Goal: Task Accomplishment & Management: Manage account settings

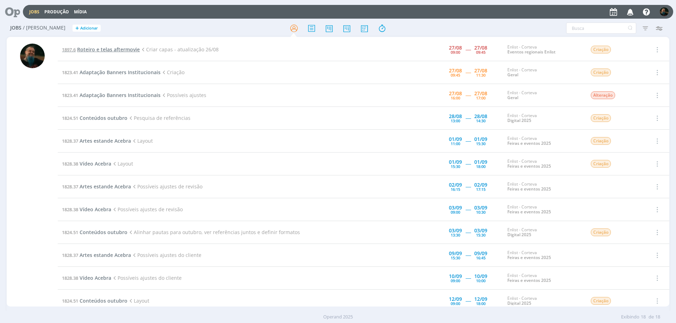
click at [119, 51] on span "Roteiro e telas aftermovie" at bounding box center [108, 49] width 63 height 7
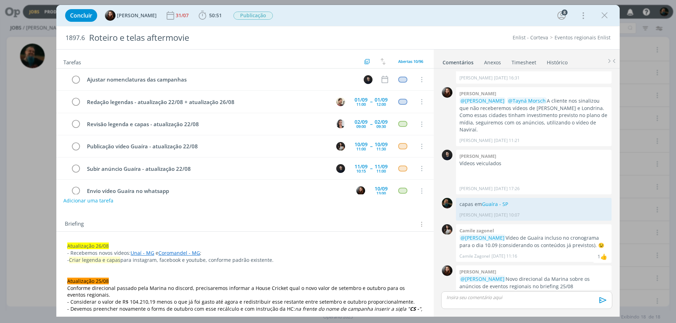
scroll to position [102, 0]
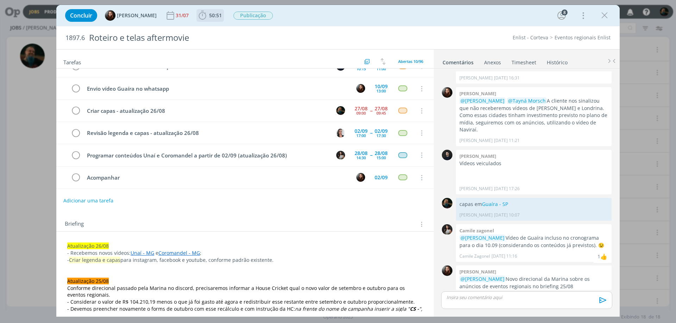
click at [216, 14] on span "50:51" at bounding box center [215, 15] width 13 height 7
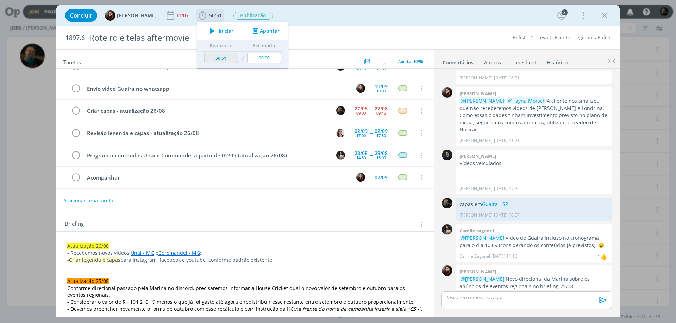
click at [230, 32] on span "Iniciar" at bounding box center [226, 31] width 15 height 5
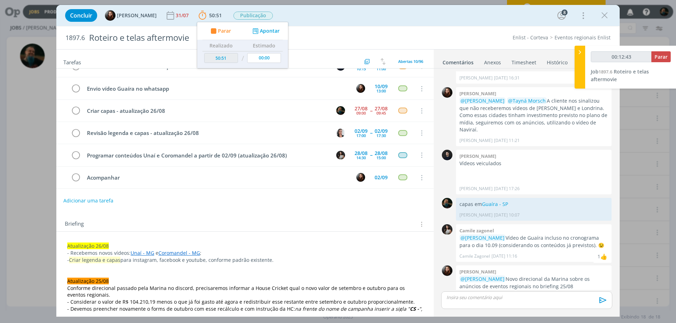
type input "00:12:44"
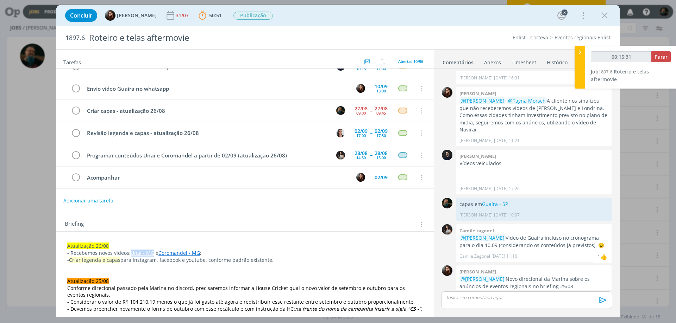
drag, startPoint x: 129, startPoint y: 253, endPoint x: 153, endPoint y: 253, distance: 23.6
click at [153, 247] on p "- Recebemos novos vídeos: Unaí - MG e Coromandel - MG ;" at bounding box center [244, 253] width 355 height 7
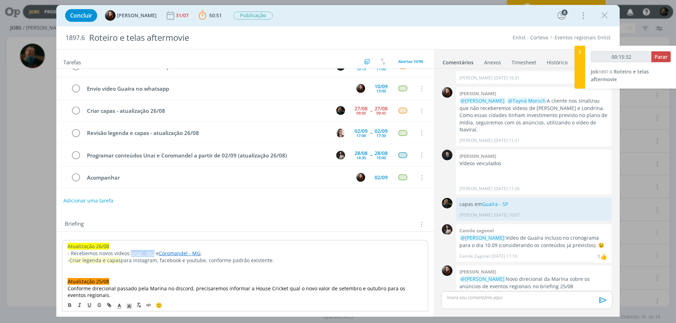
copy p "Unaí - MG"
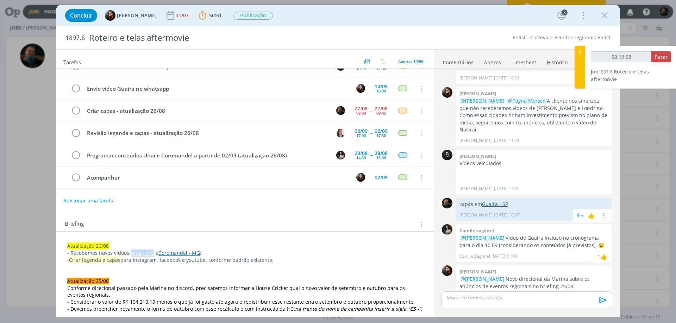
click at [495, 201] on link "Guaíra - SP" at bounding box center [495, 204] width 26 height 7
click at [488, 247] on p "dialog" at bounding box center [527, 298] width 160 height 6
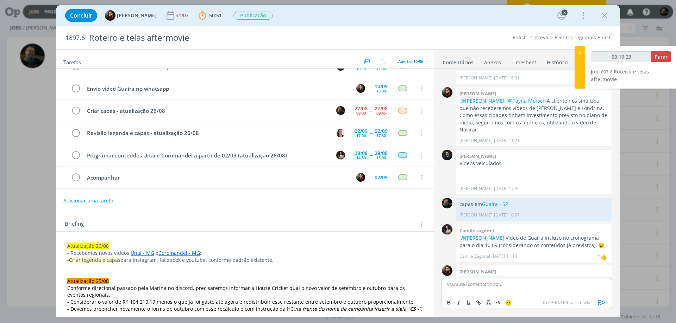
scroll to position [629, 0]
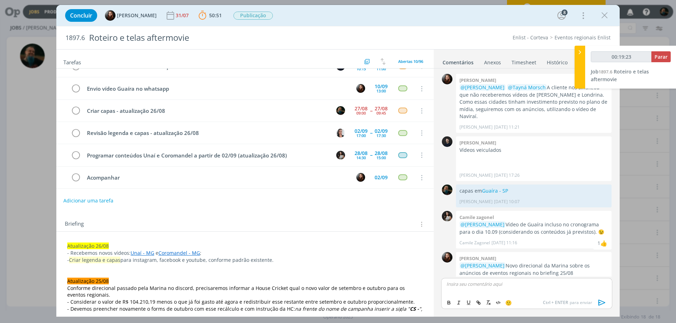
type input "00:19:24"
click at [540, 247] on icon "dialog" at bounding box center [601, 303] width 7 height 6
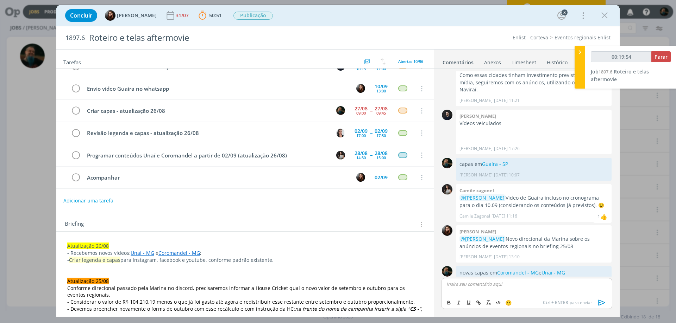
type input "00:19:55"
click at [540, 56] on span "Parar" at bounding box center [660, 56] width 13 height 7
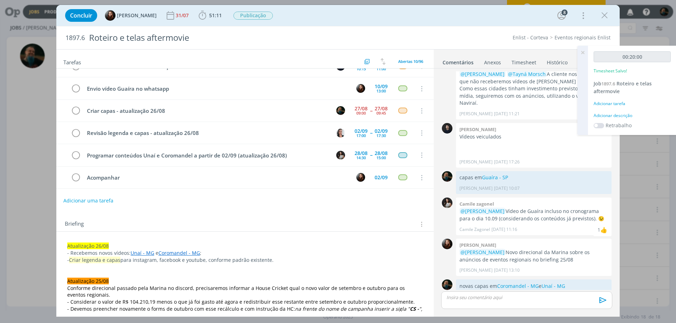
click at [540, 117] on div "Adicionar descrição" at bounding box center [631, 116] width 77 height 6
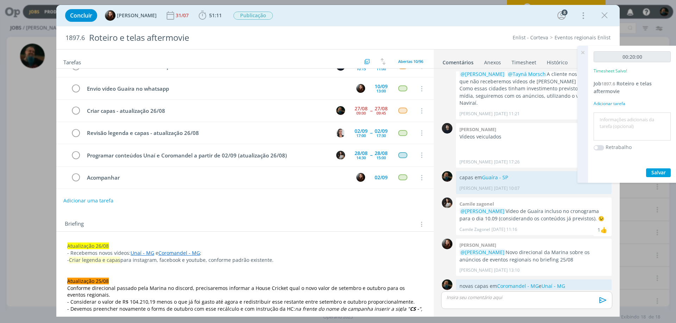
click at [540, 123] on textarea at bounding box center [632, 126] width 74 height 25
type textarea "layout capas"
click at [540, 172] on span "Salvar" at bounding box center [658, 172] width 14 height 7
click at [540, 52] on icon at bounding box center [582, 53] width 13 height 14
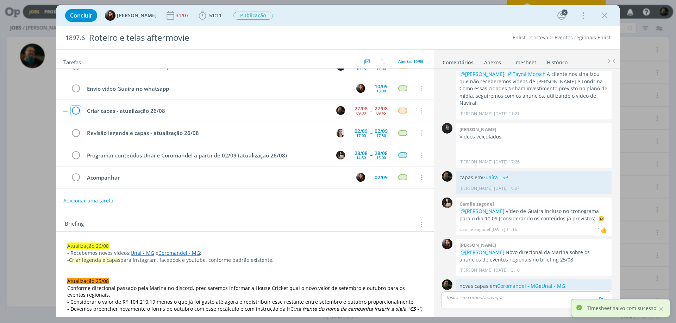
click at [77, 110] on icon "dialog" at bounding box center [76, 111] width 10 height 11
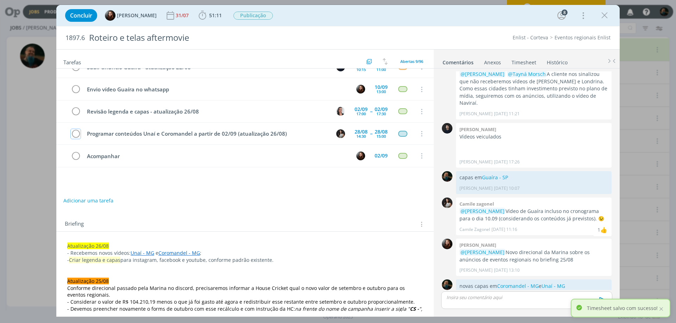
scroll to position [102, 0]
click at [540, 18] on icon "dialog" at bounding box center [604, 15] width 11 height 11
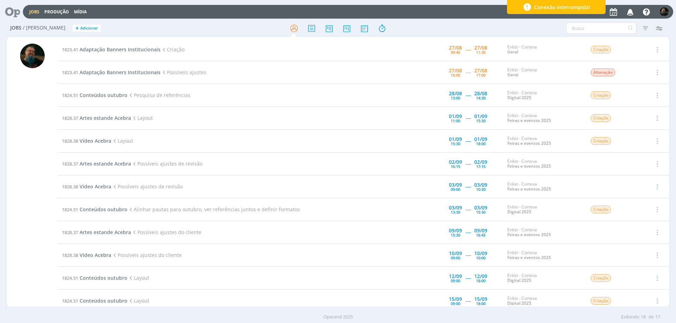
click at [540, 7] on div "Conexão interrompida!" at bounding box center [556, 7] width 99 height 14
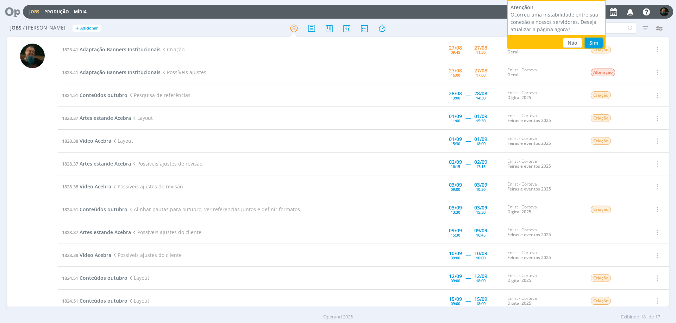
click at [540, 41] on button "Sim" at bounding box center [593, 43] width 18 height 10
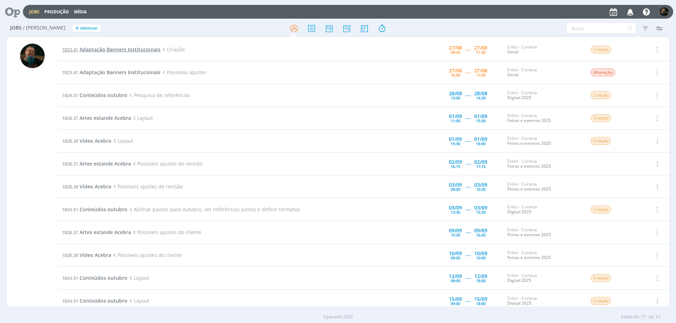
click at [148, 50] on span "Adaptação Banners Institucionais" at bounding box center [120, 49] width 81 height 7
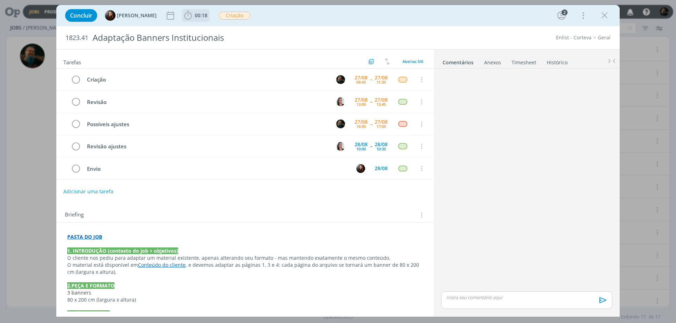
click at [196, 17] on span "00:18" at bounding box center [201, 15] width 13 height 7
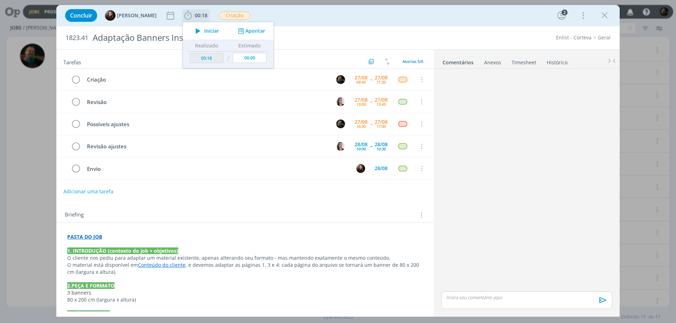
click at [207, 29] on span "Iniciar" at bounding box center [211, 31] width 15 height 5
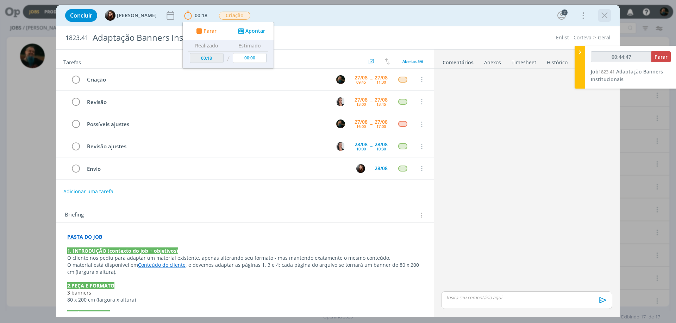
click at [604, 15] on icon "dialog" at bounding box center [604, 15] width 11 height 11
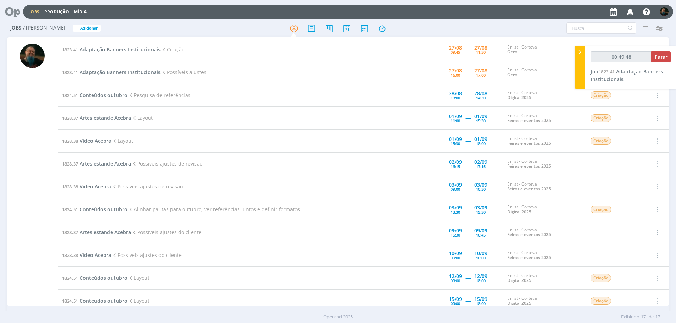
click at [133, 49] on span "Adaptação Banners Institucionais" at bounding box center [120, 49] width 81 height 7
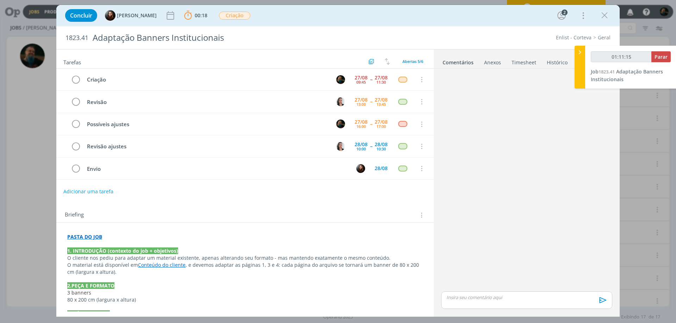
click at [91, 236] on strong "PASTA DO JOB" at bounding box center [84, 237] width 35 height 7
click at [131, 250] on link "https://sobeae.sharepoint.com/:f:/s/SOBEAE/ErxbUGVB8rBFqbHYDo7inMoBYgU_EItnL3r-…" at bounding box center [113, 250] width 53 height 9
type input "01:11:48"
click at [479, 298] on p "dialog" at bounding box center [527, 298] width 160 height 6
type input "01:11:53"
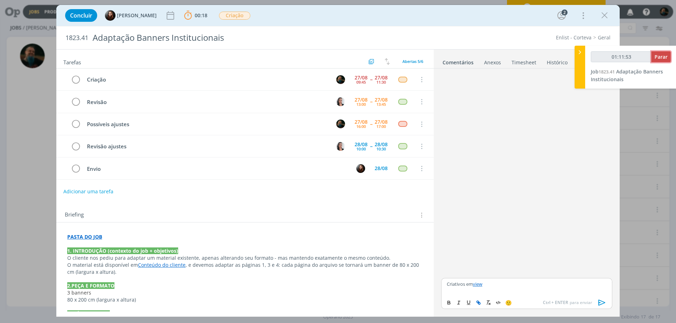
click at [658, 59] on span "Parar" at bounding box center [660, 56] width 13 height 7
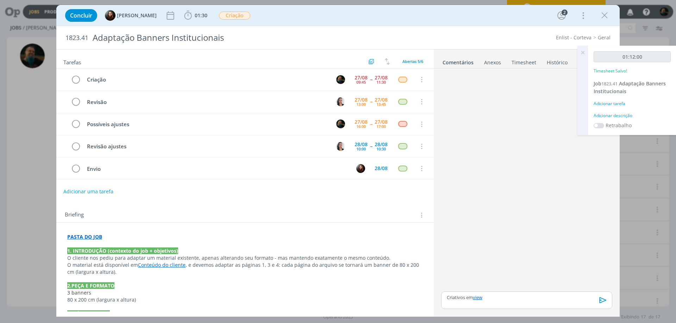
click at [616, 115] on div "Adicionar descrição" at bounding box center [631, 116] width 77 height 6
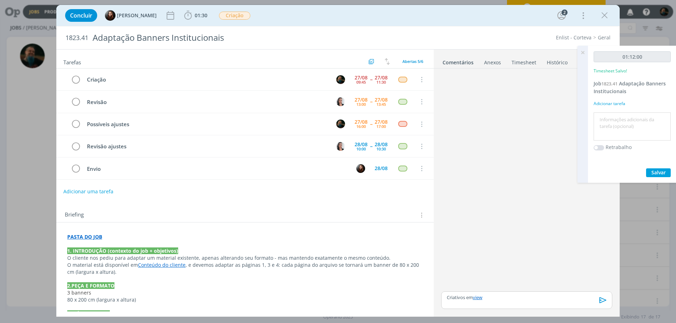
click at [614, 127] on textarea at bounding box center [632, 126] width 74 height 25
type textarea "layout banners"
click at [656, 169] on span "Salvar" at bounding box center [658, 172] width 14 height 7
click at [581, 50] on icon at bounding box center [582, 53] width 13 height 14
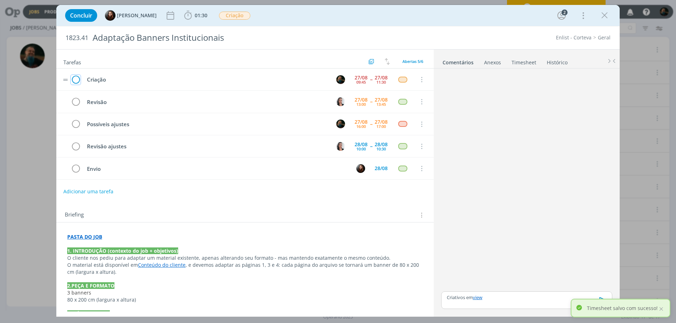
click at [74, 80] on icon "dialog" at bounding box center [76, 80] width 10 height 11
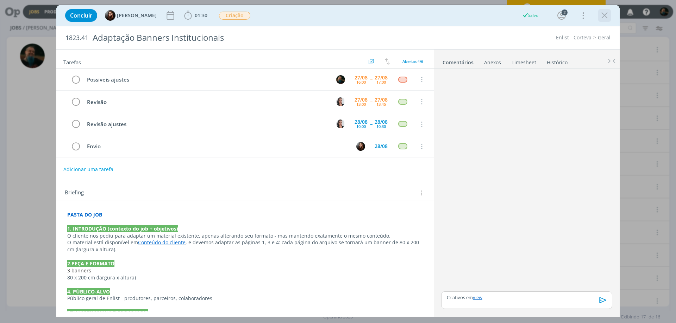
click at [601, 15] on icon "dialog" at bounding box center [604, 15] width 11 height 11
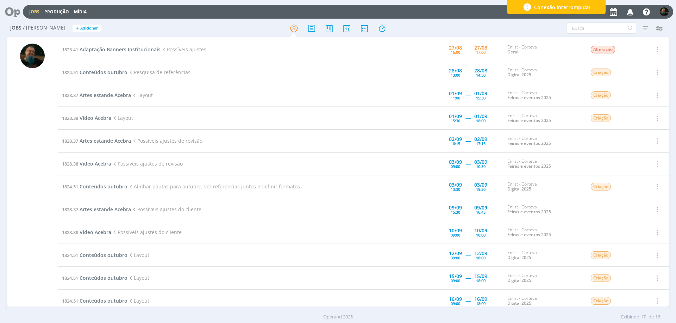
click at [600, 10] on div "Conexão interrompida!" at bounding box center [556, 7] width 99 height 14
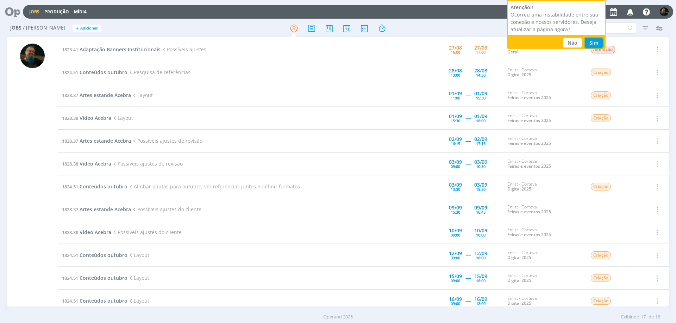
click at [593, 44] on button "Sim" at bounding box center [593, 43] width 18 height 10
